Goal: Navigation & Orientation: Find specific page/section

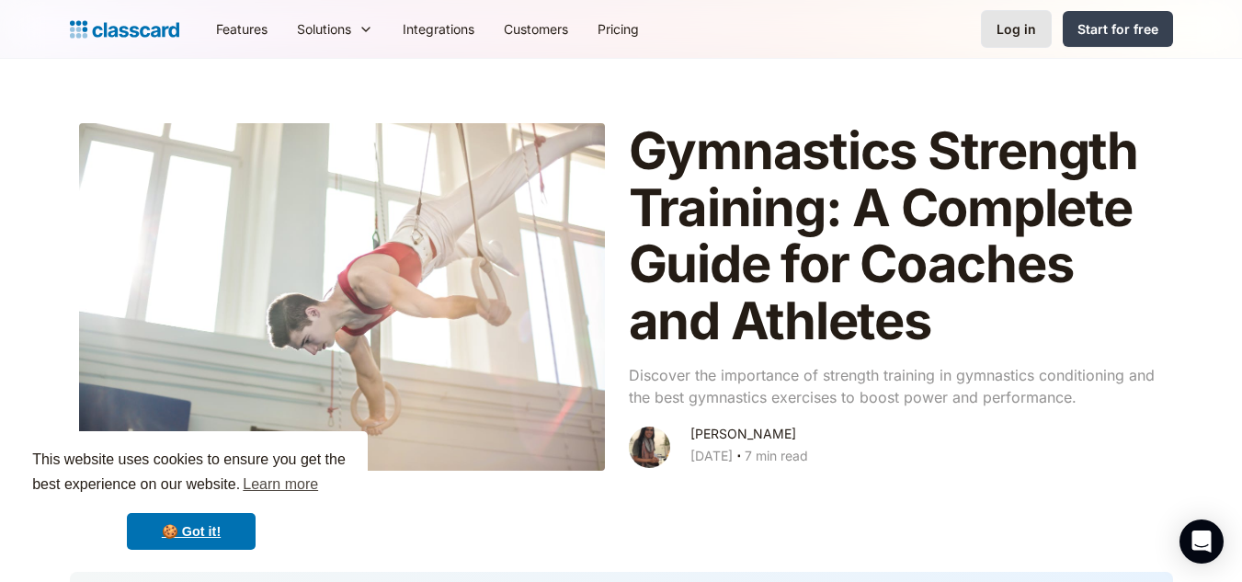
click at [1008, 35] on div "Log in" at bounding box center [1017, 28] width 40 height 19
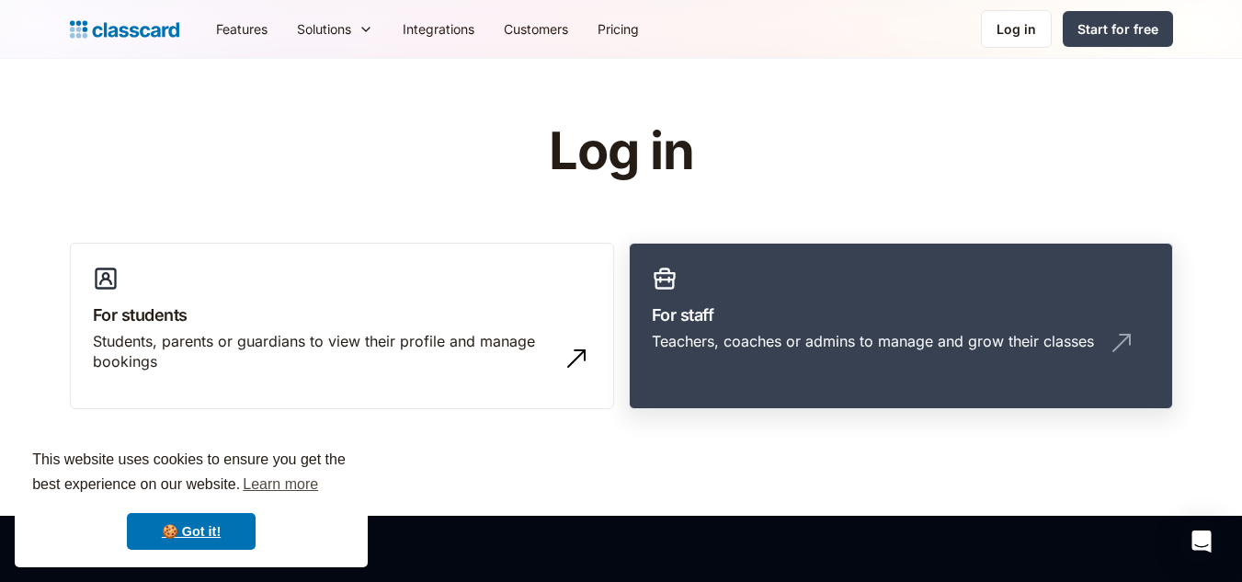
click at [834, 317] on h3 "For staff" at bounding box center [901, 314] width 498 height 25
